Goal: Information Seeking & Learning: Learn about a topic

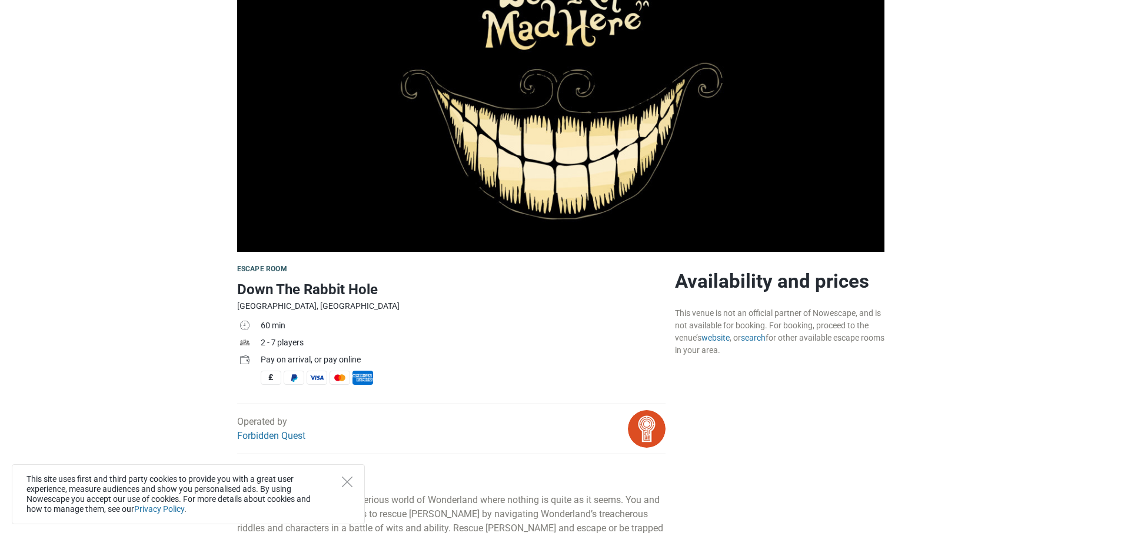
scroll to position [294, 0]
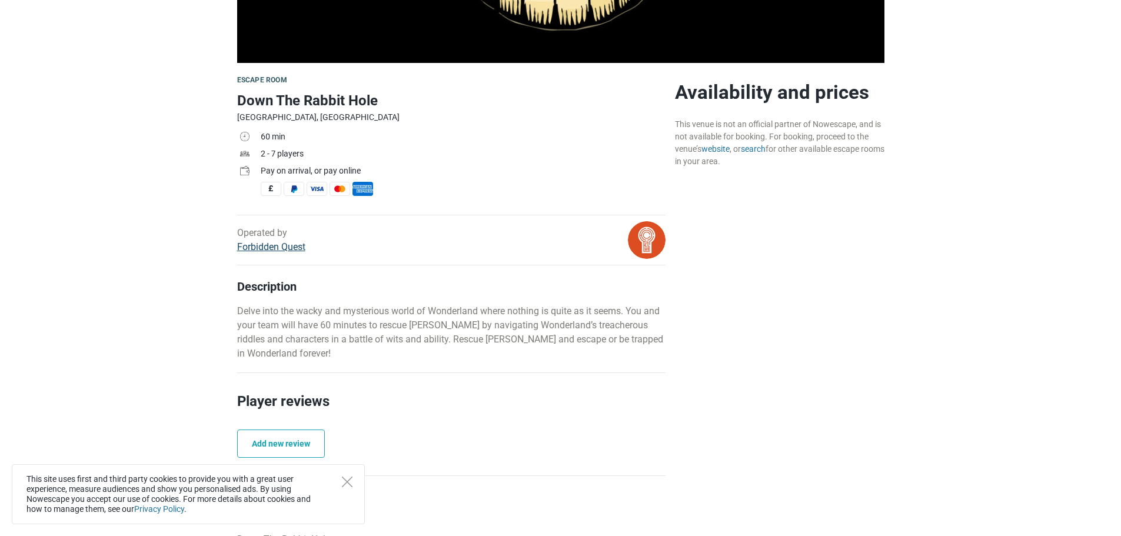
click at [302, 248] on link "Forbidden Quest" at bounding box center [271, 246] width 68 height 11
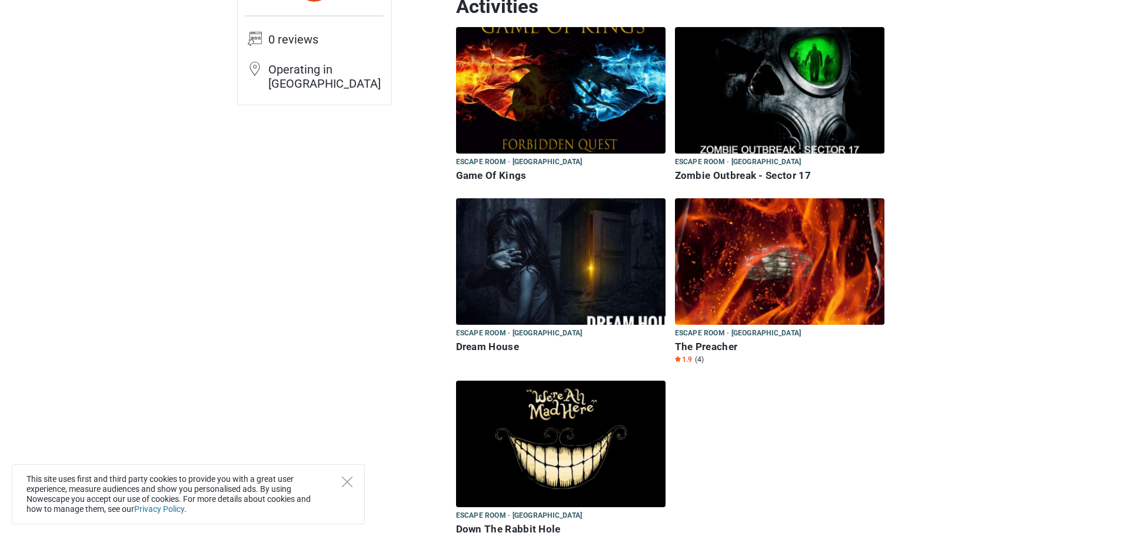
scroll to position [118, 0]
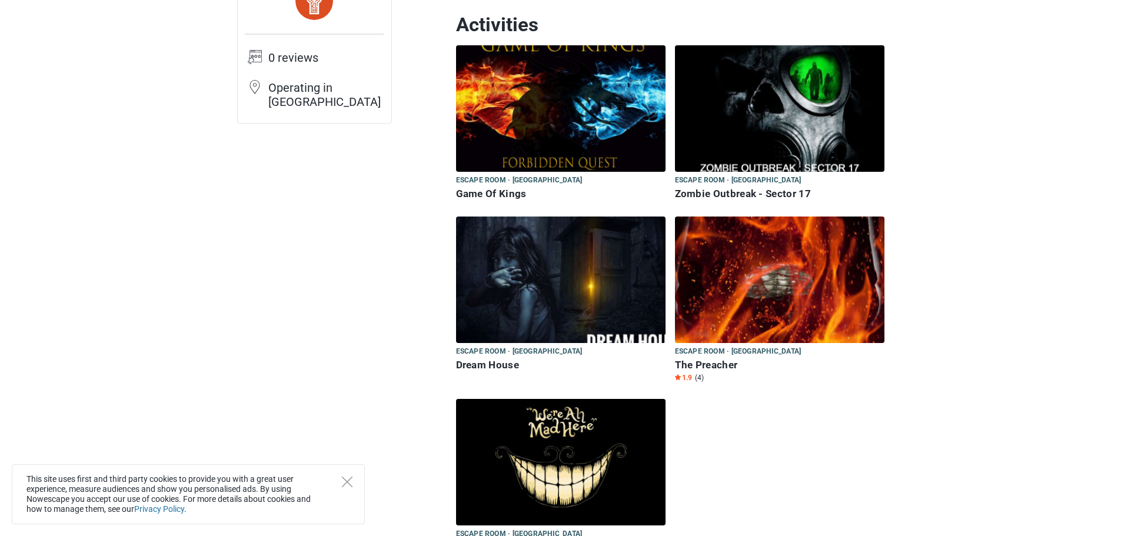
click at [517, 297] on img at bounding box center [561, 280] width 210 height 127
